Goal: Task Accomplishment & Management: Use online tool/utility

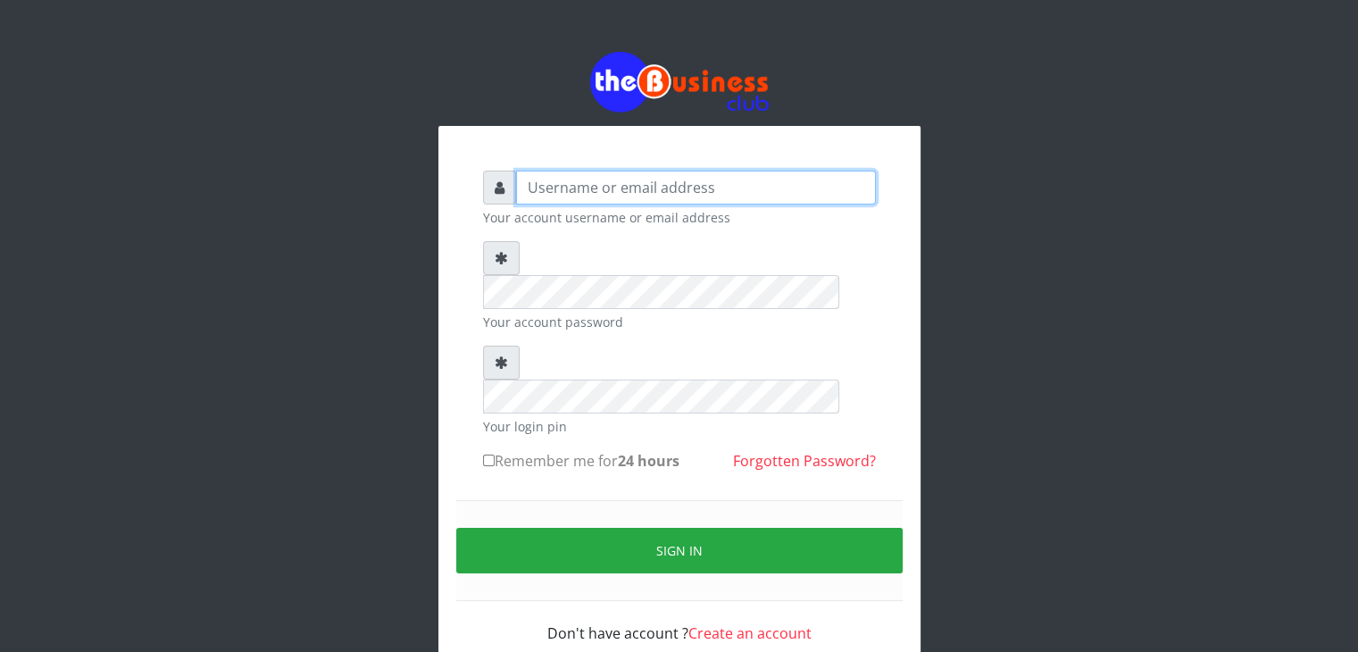
type input "Wisdomtelecom"
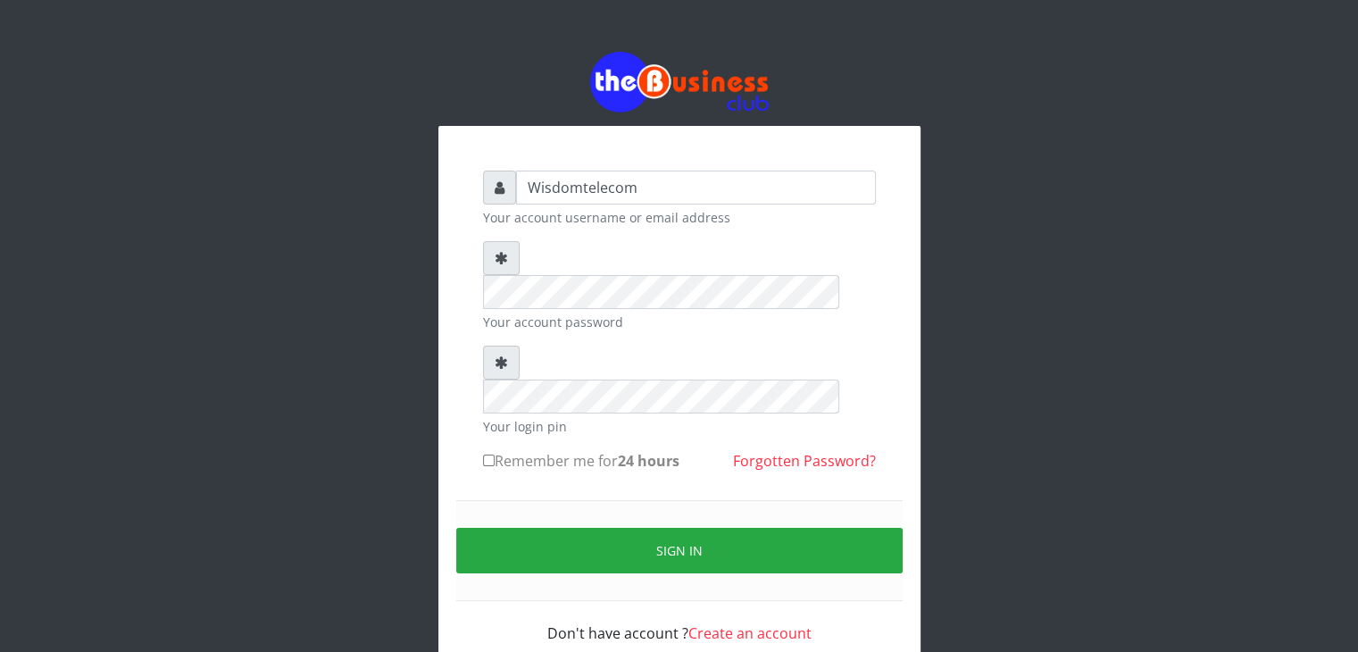
click at [500, 202] on div at bounding box center [499, 187] width 33 height 34
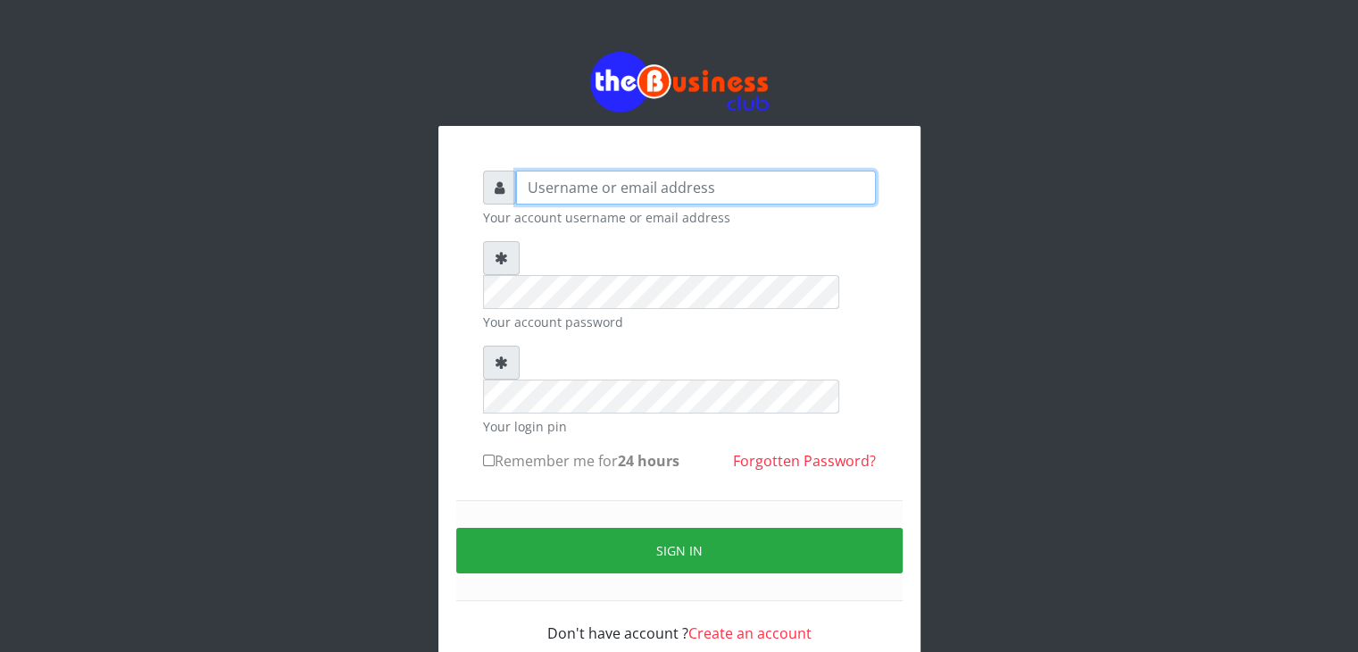
type input "Wisdomtelecom"
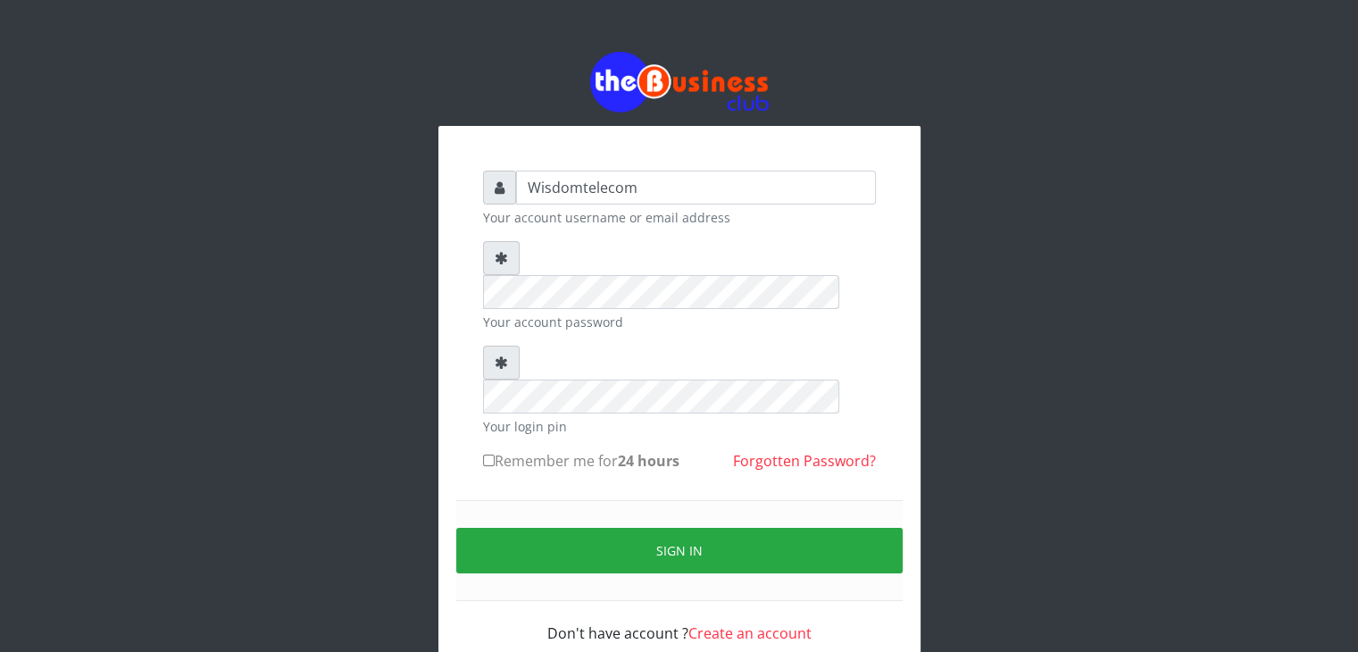
click at [487, 454] on input "Remember me for 24 hours" at bounding box center [489, 460] width 12 height 12
checkbox input "true"
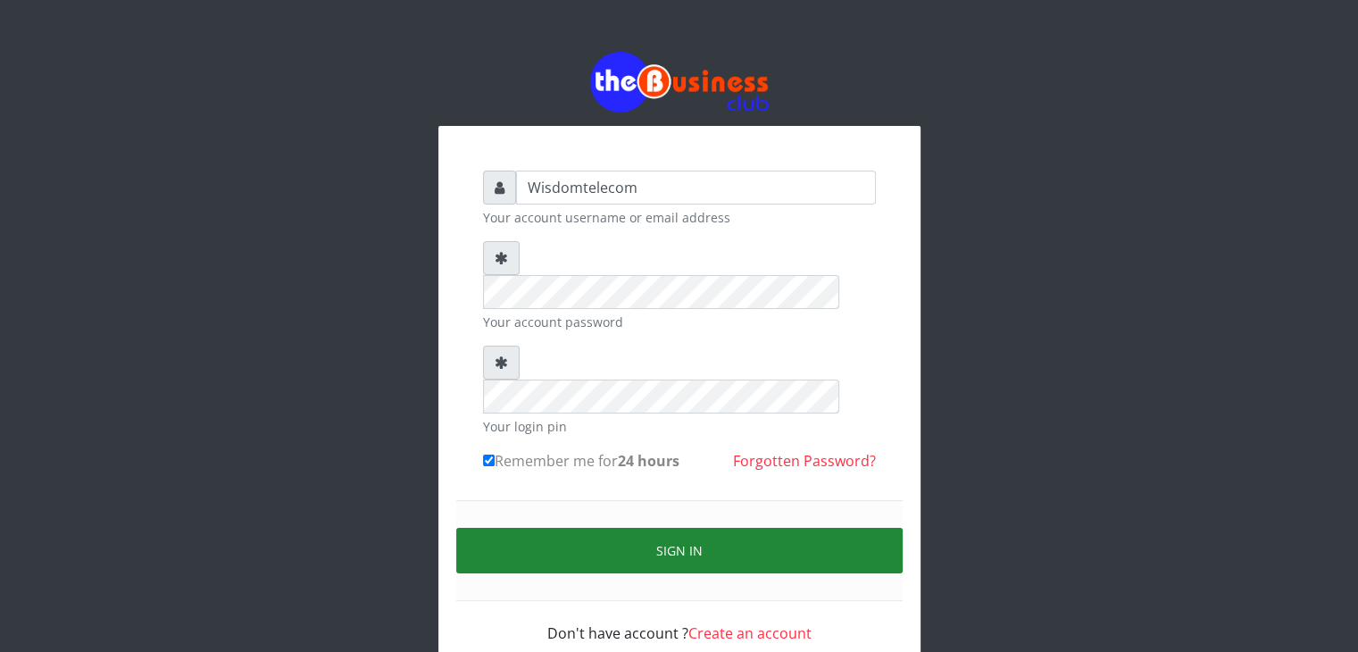
click at [571, 528] on button "Sign in" at bounding box center [679, 551] width 446 height 46
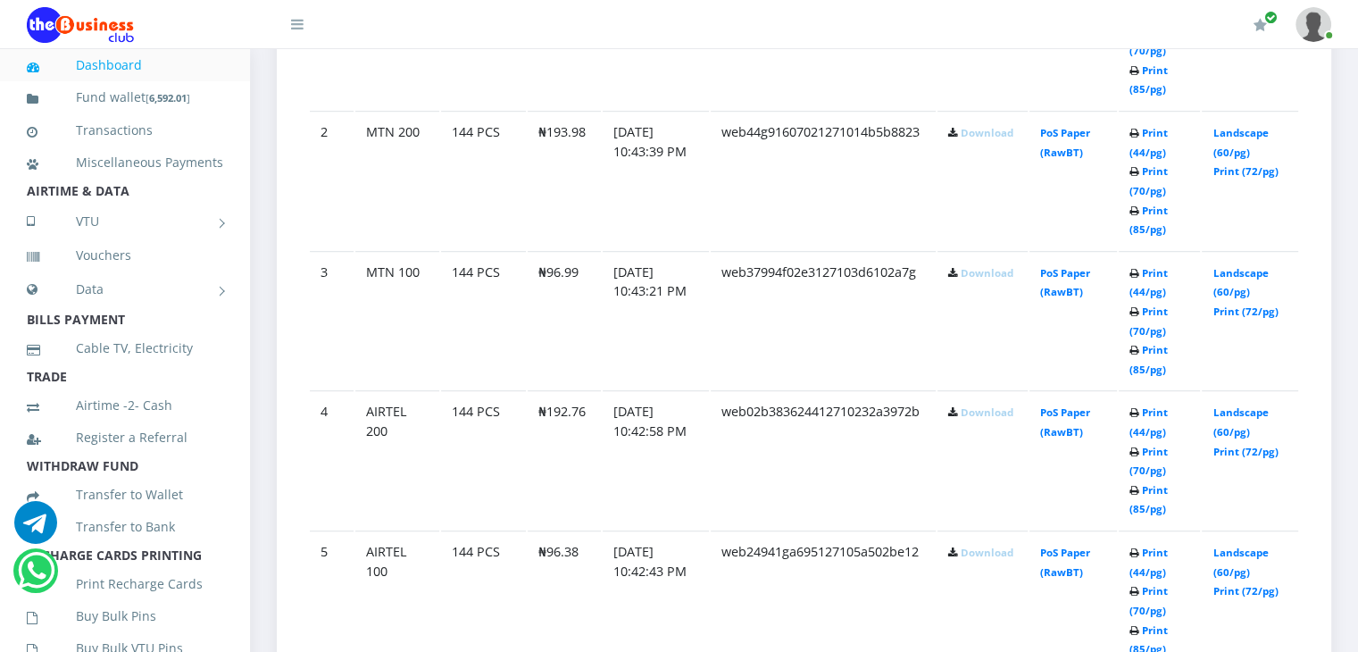
scroll to position [1178, 0]
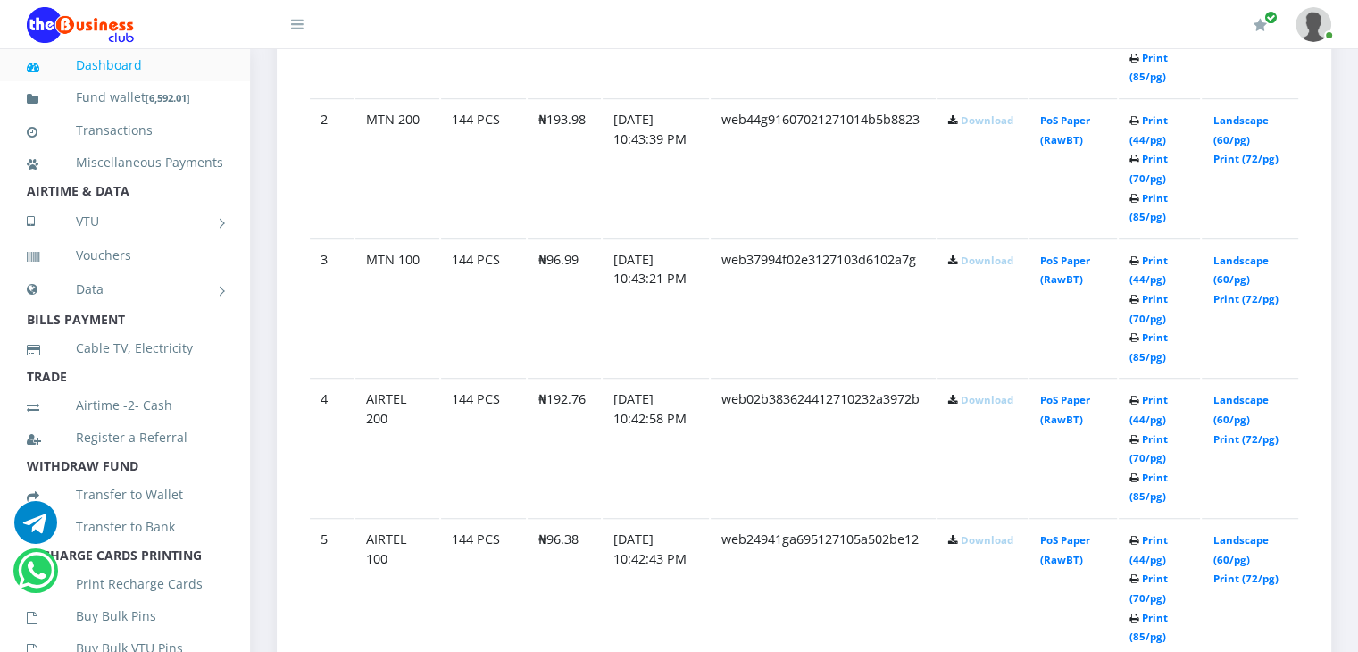
click at [1134, 551] on link "Print (44/pg)" at bounding box center [1148, 549] width 38 height 33
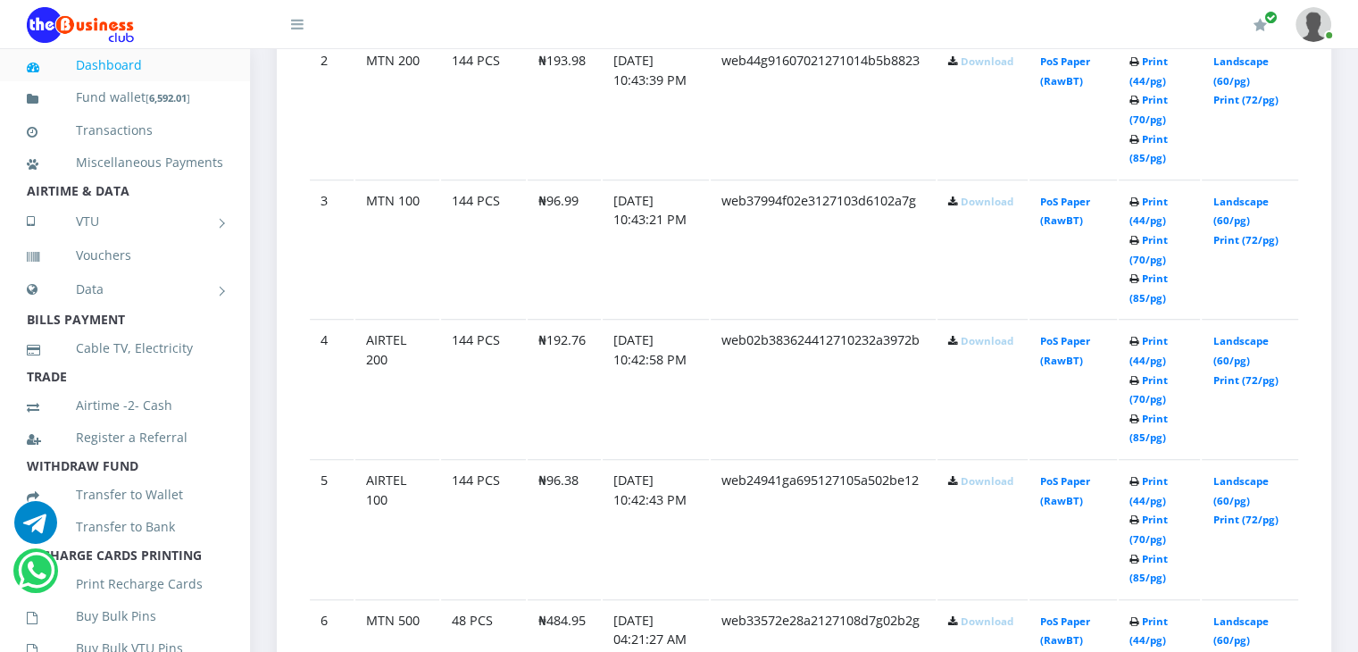
scroll to position [1285, 0]
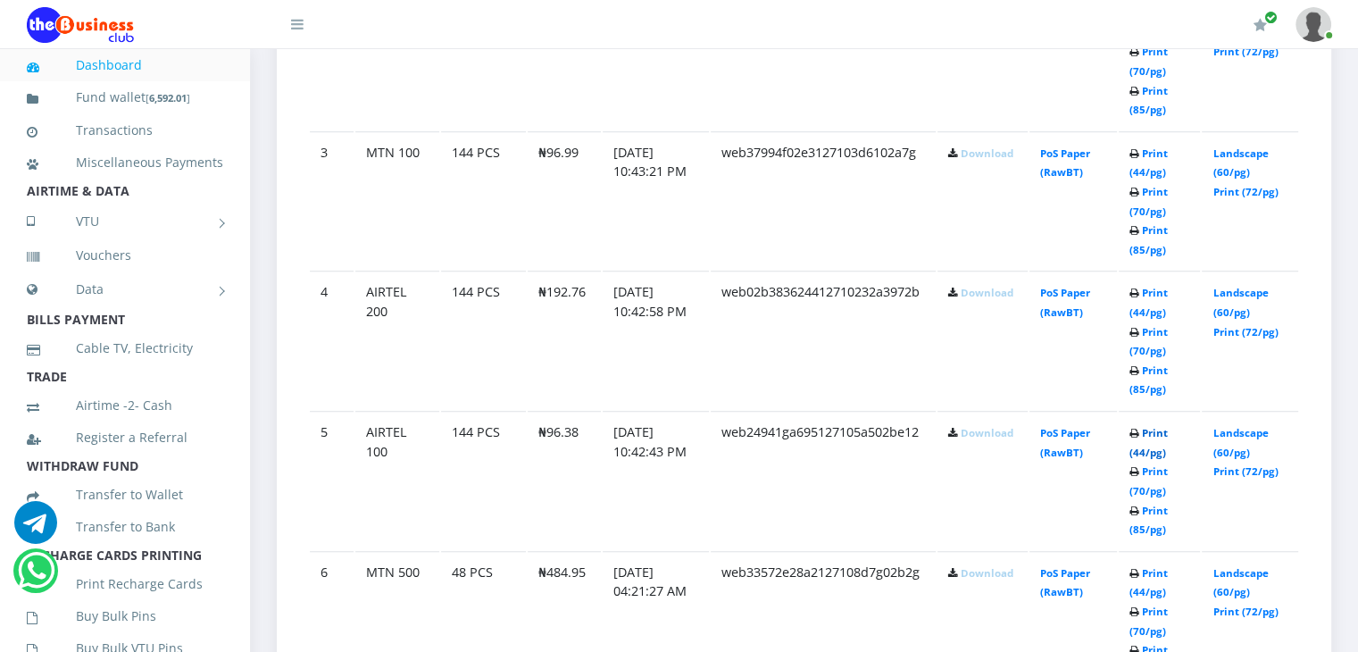
click at [1144, 453] on link "Print (44/pg)" at bounding box center [1148, 442] width 38 height 33
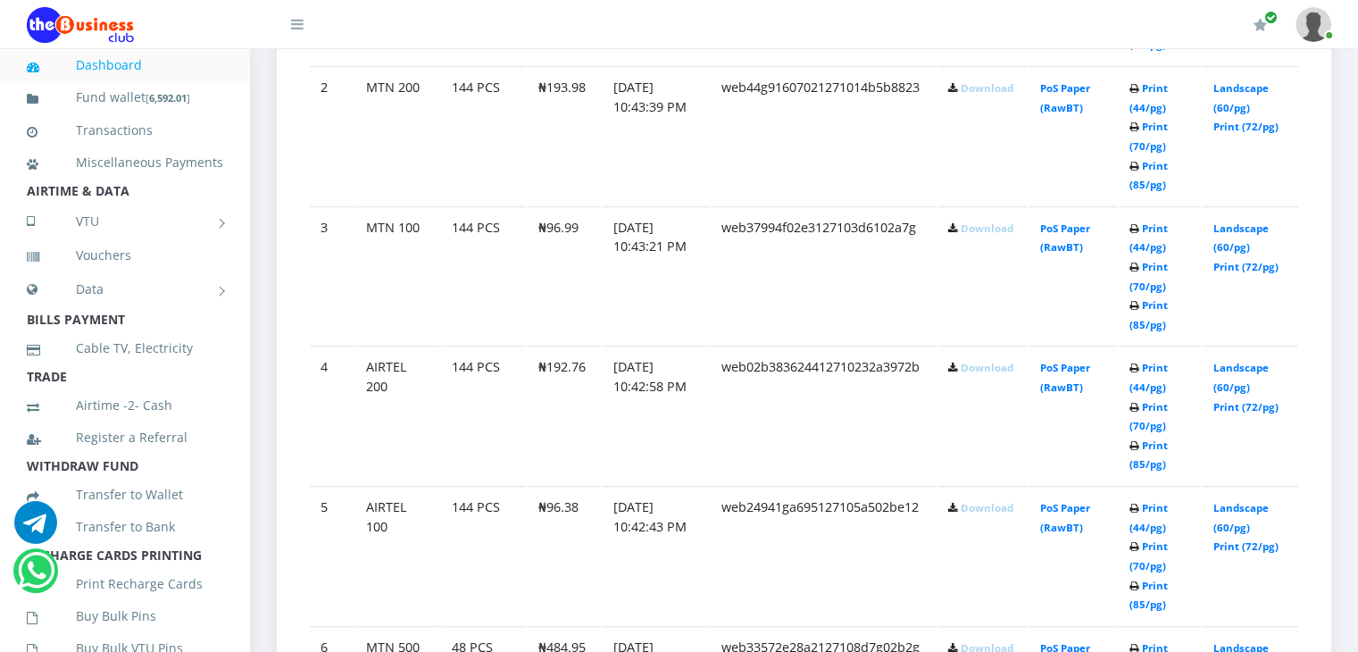
scroll to position [1285, 0]
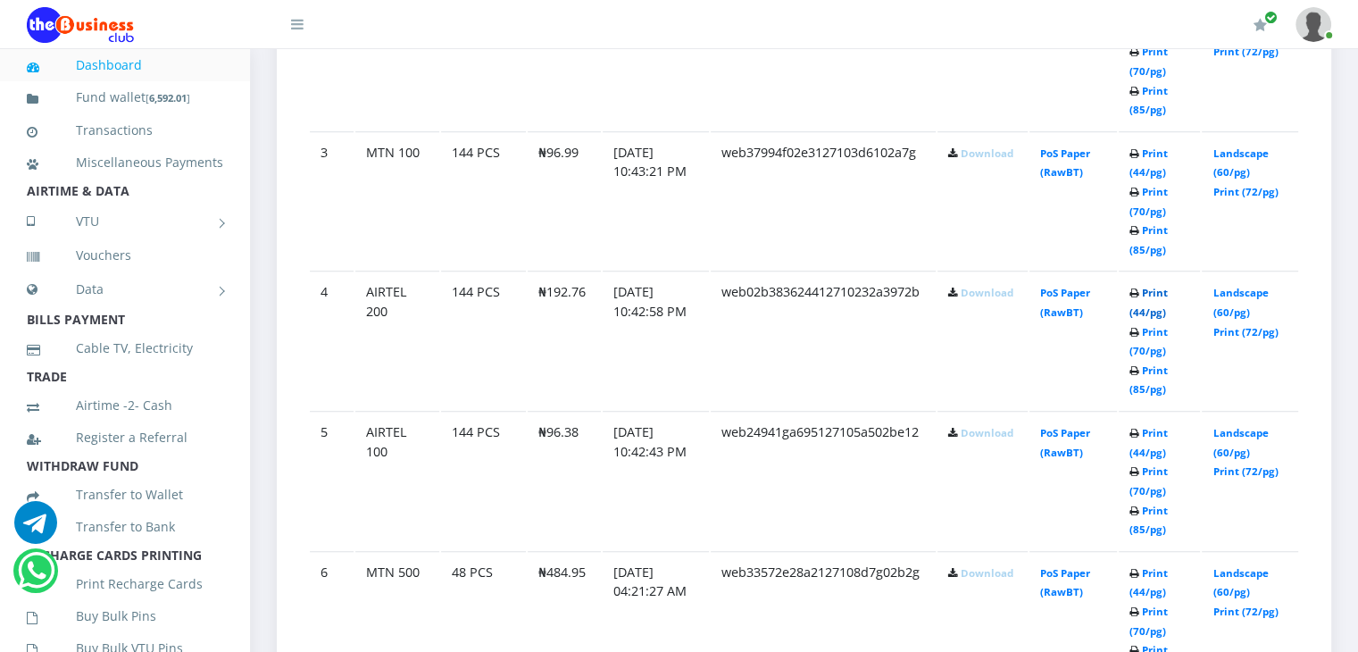
click at [1139, 312] on link "Print (44/pg)" at bounding box center [1148, 302] width 38 height 33
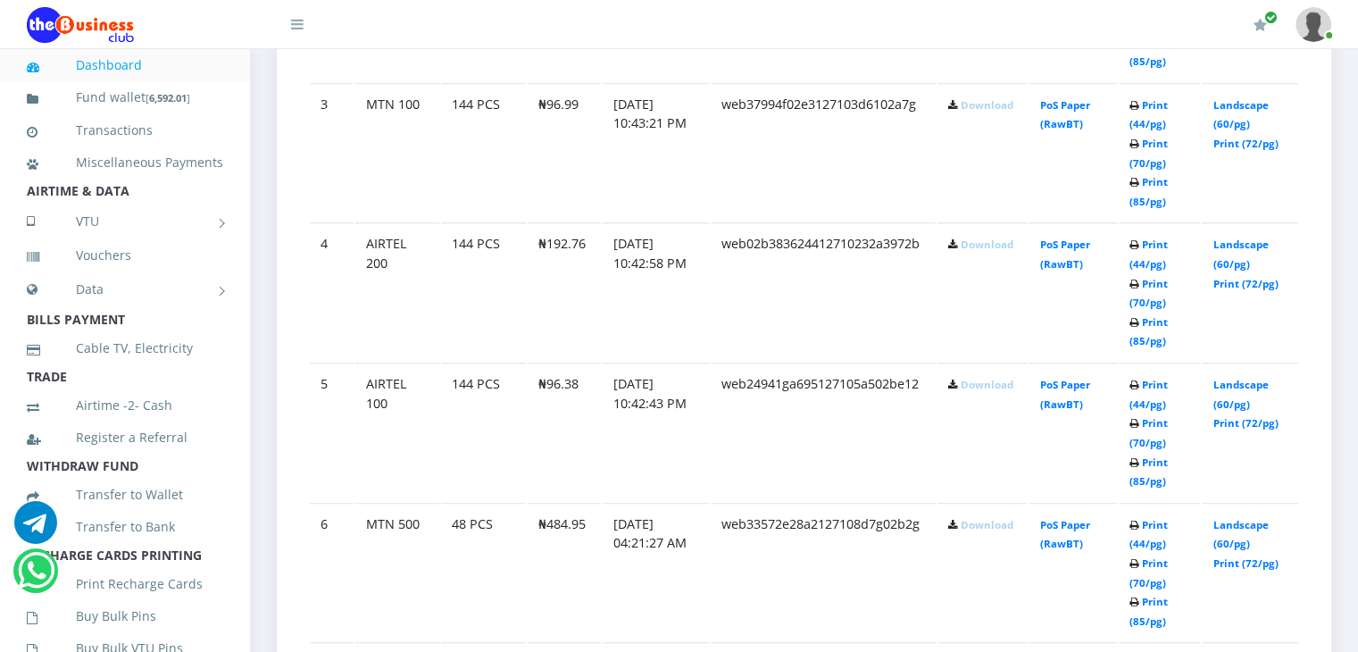
scroll to position [1285, 0]
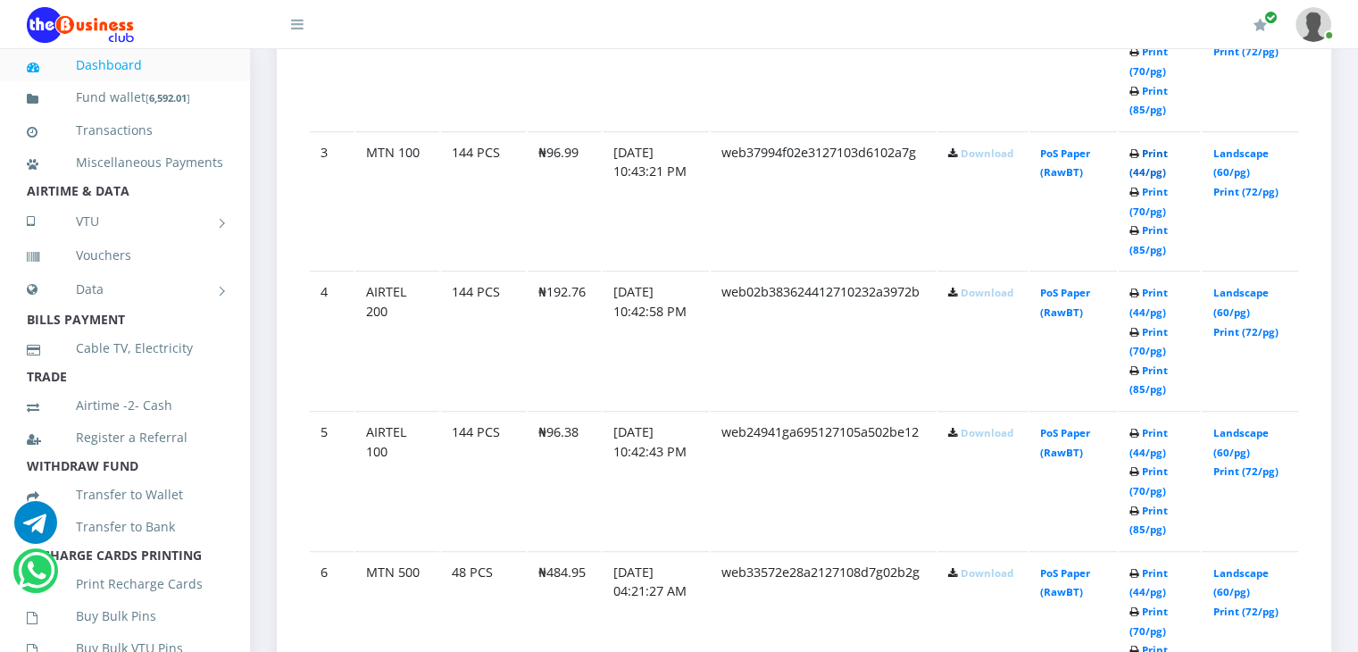
click at [1144, 170] on link "Print (44/pg)" at bounding box center [1148, 162] width 38 height 33
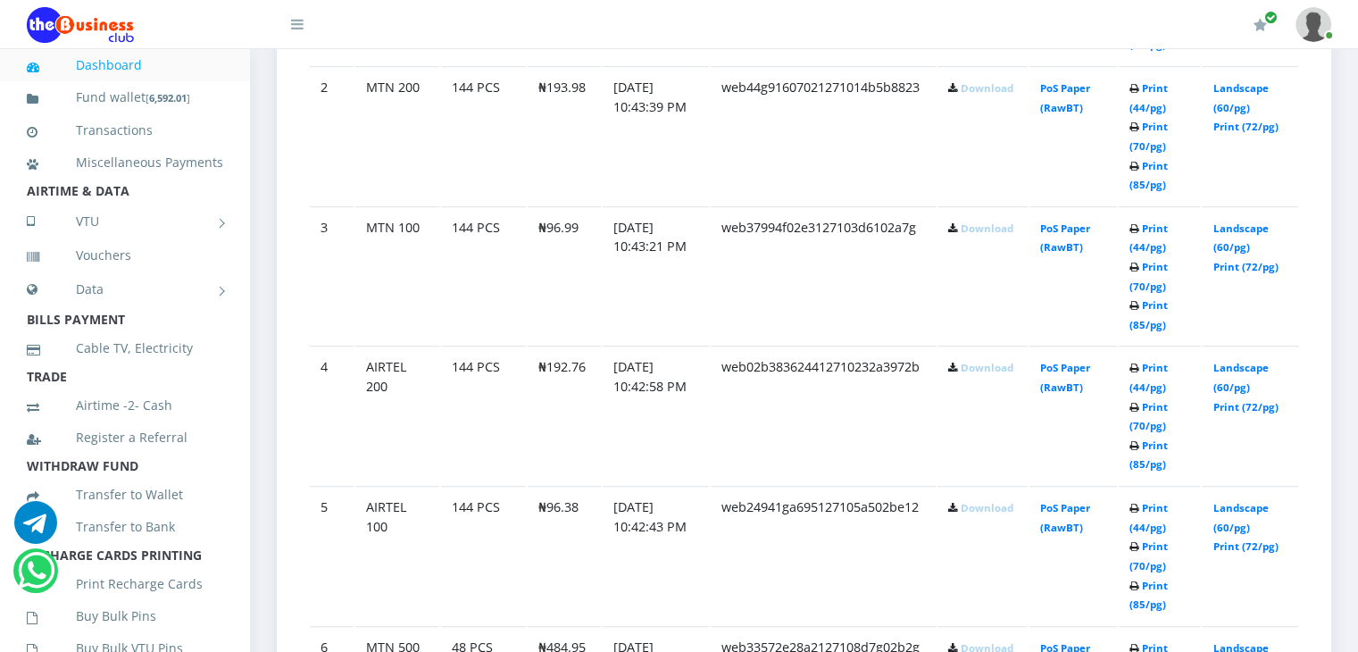
scroll to position [1285, 0]
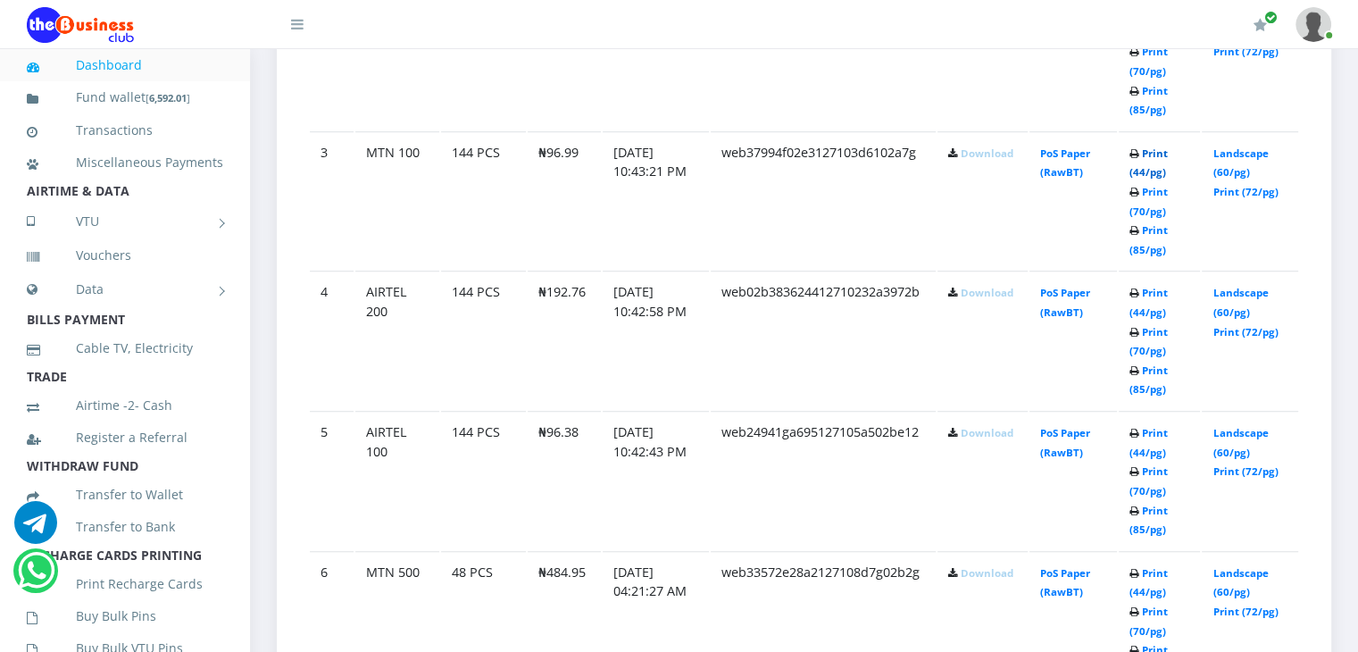
click at [1143, 170] on link "Print (44/pg)" at bounding box center [1148, 162] width 38 height 33
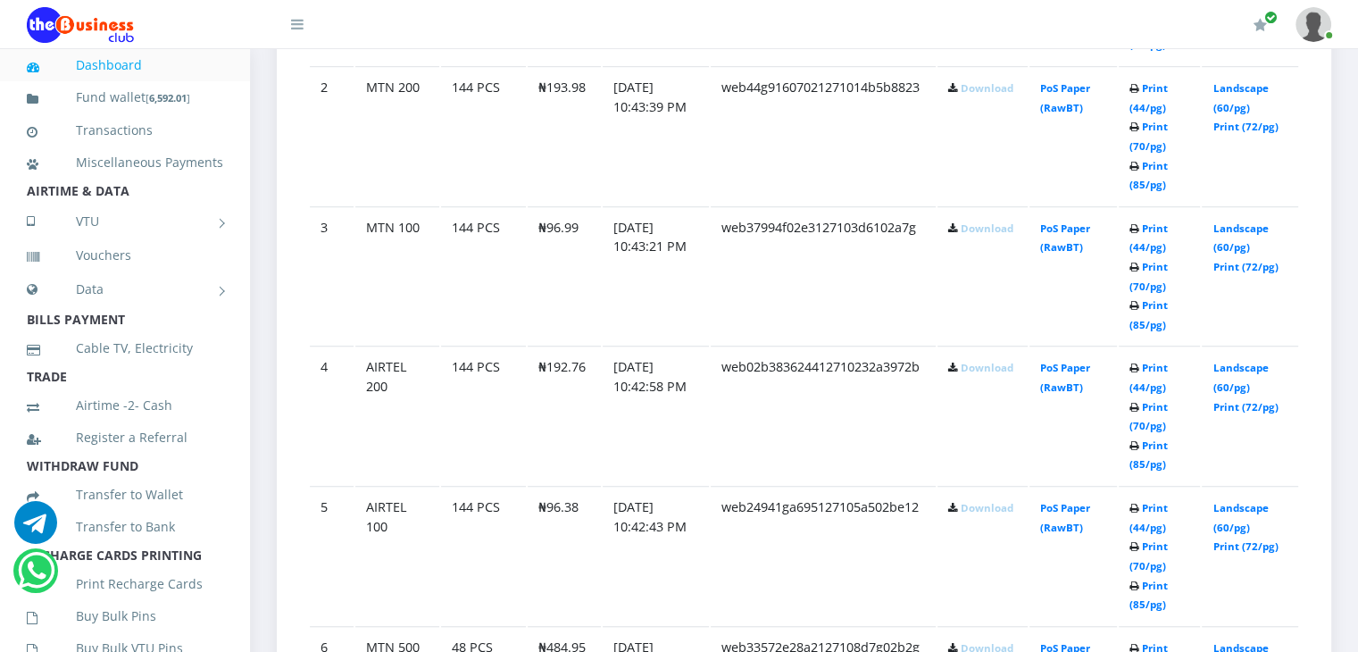
scroll to position [1285, 0]
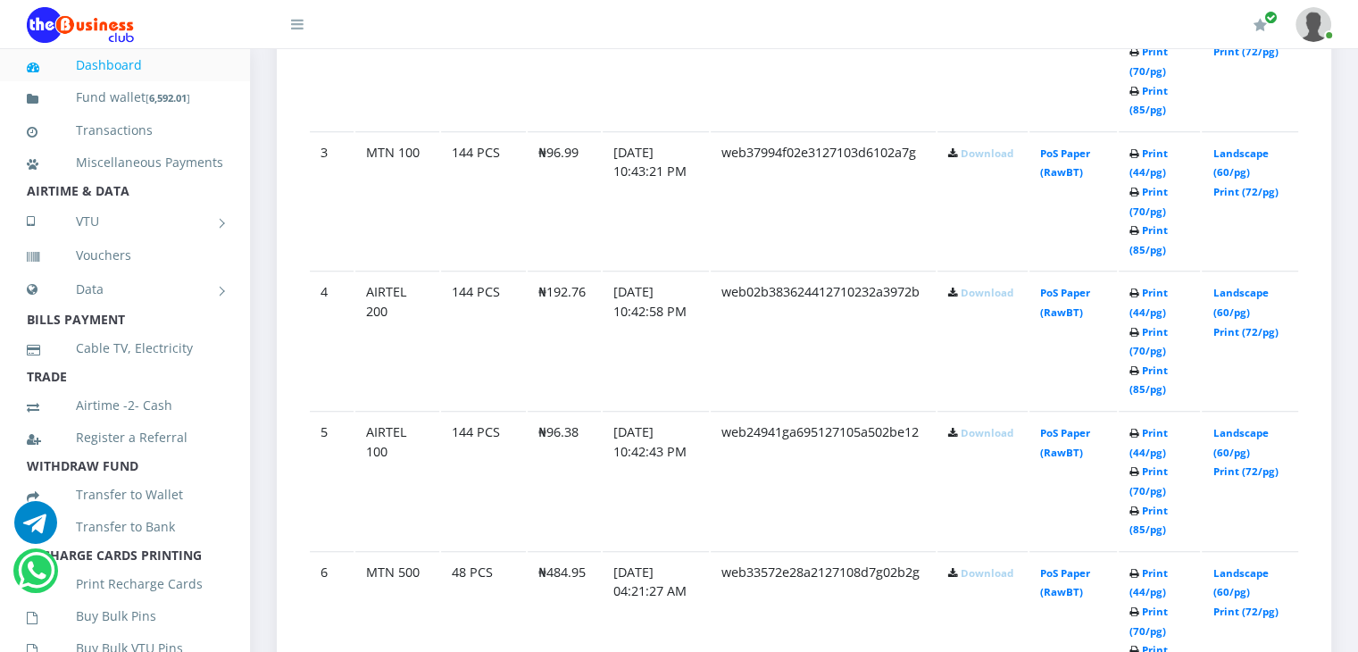
drag, startPoint x: 1370, startPoint y: 4, endPoint x: 948, endPoint y: 19, distance: 422.4
click at [948, 19] on div "My Profile Settings Logout" at bounding box center [835, 25] width 992 height 50
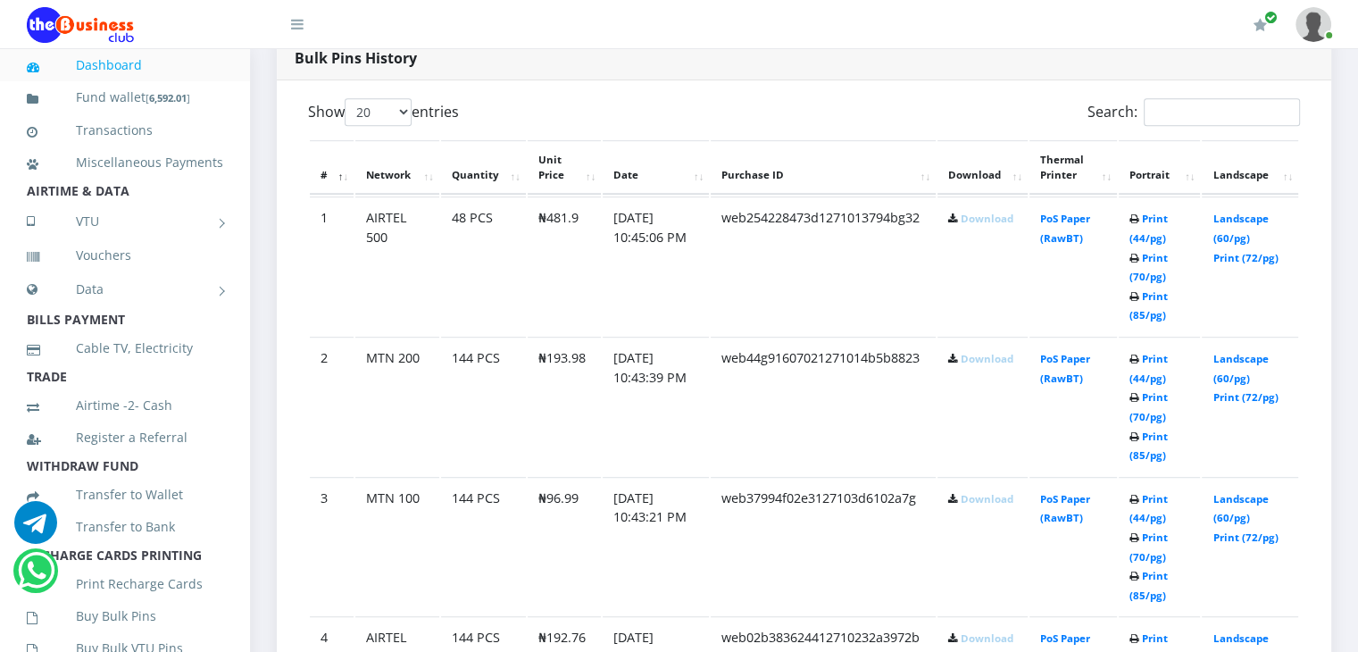
scroll to position [881, 0]
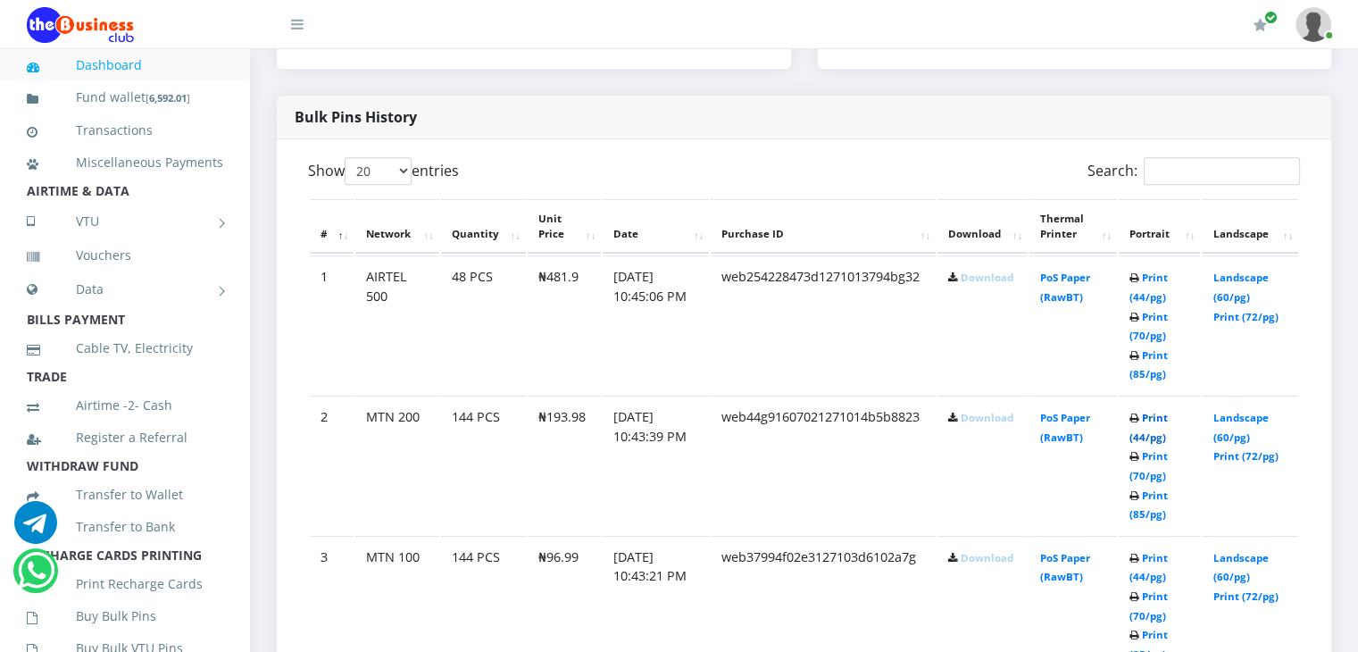
click at [1133, 428] on link "Print (44/pg)" at bounding box center [1148, 427] width 38 height 33
